Goal: Information Seeking & Learning: Learn about a topic

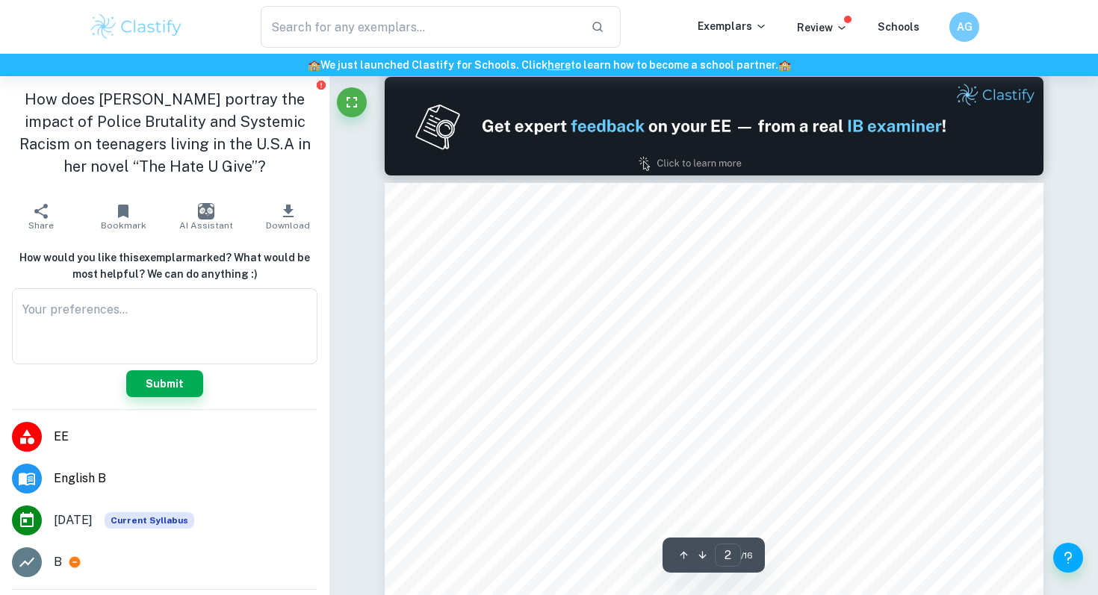
scroll to position [971, 0]
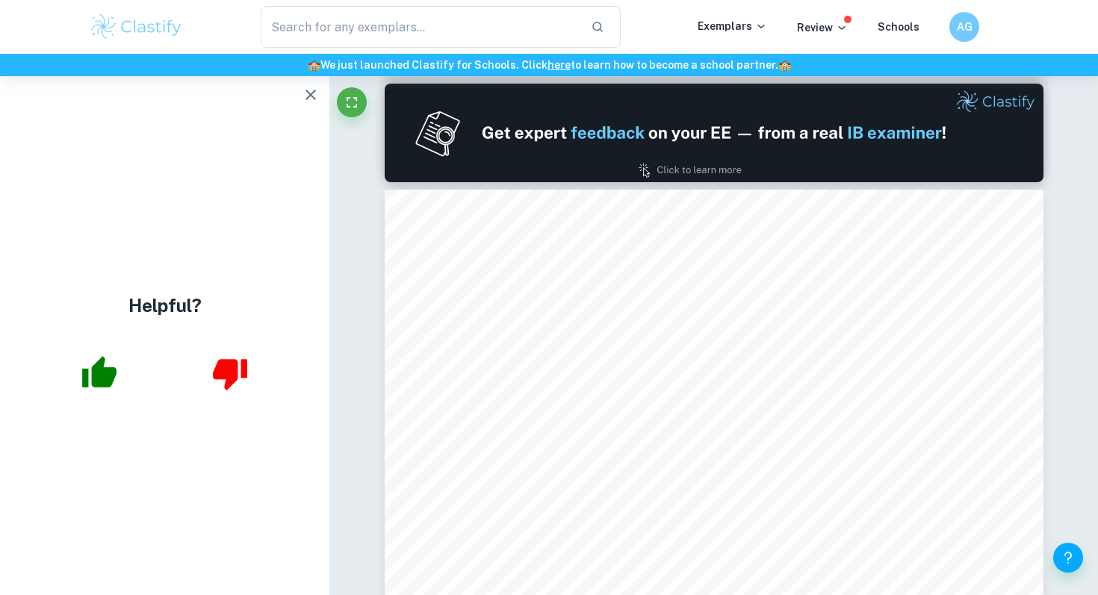
scroll to position [866, 0]
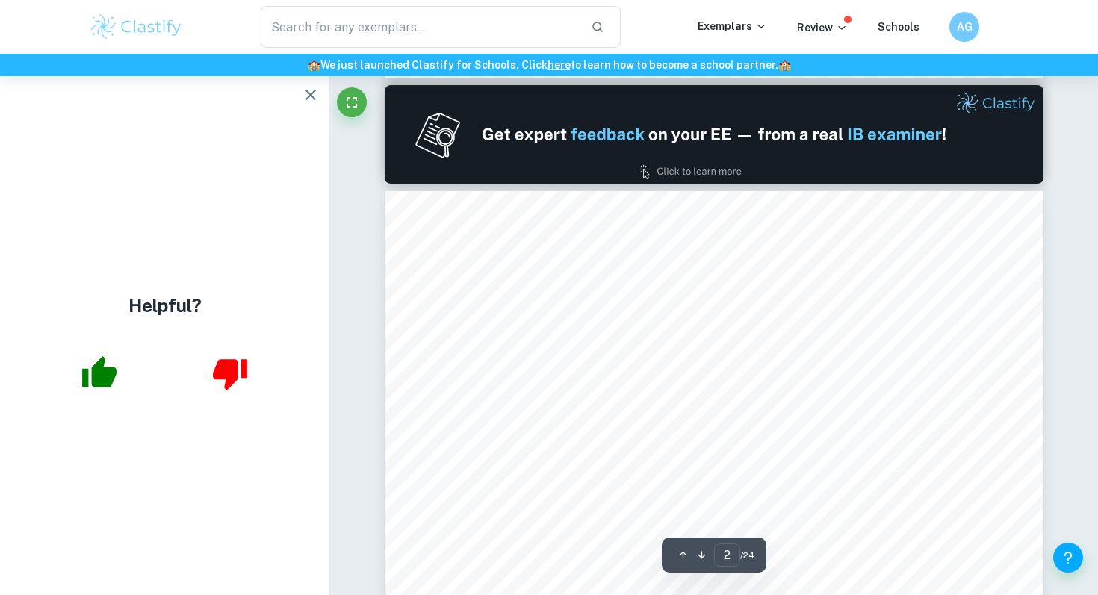
click at [306, 102] on icon "button" at bounding box center [311, 95] width 18 height 18
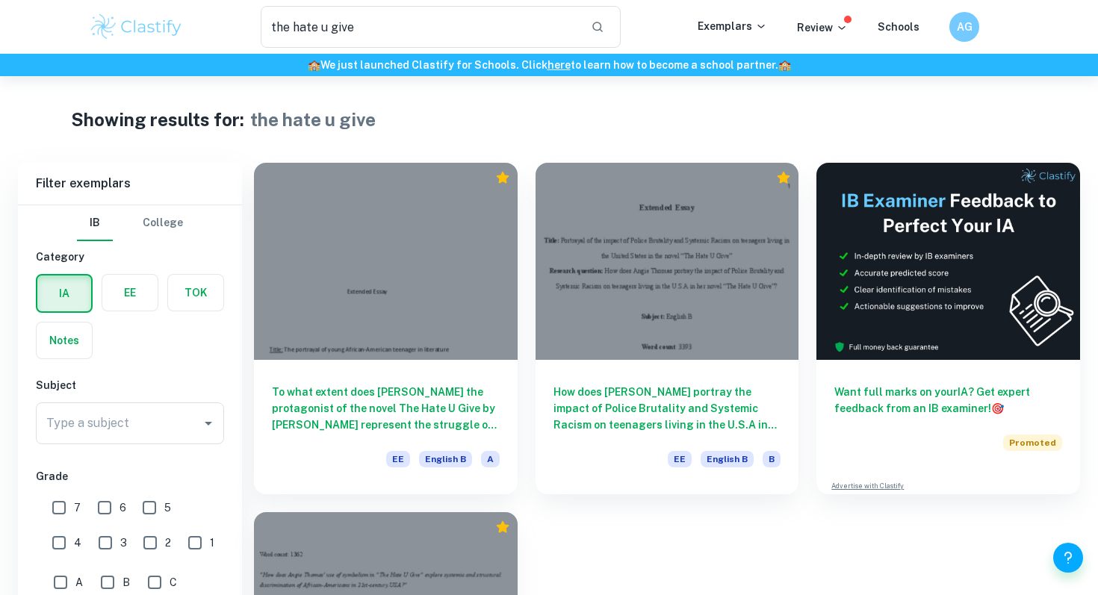
scroll to position [256, 0]
